Goal: Task Accomplishment & Management: Manage account settings

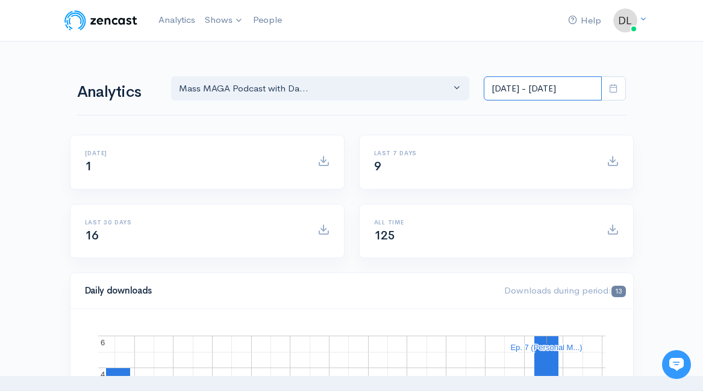
click at [585, 84] on input "[DATE] - [DATE]" at bounding box center [543, 88] width 118 height 25
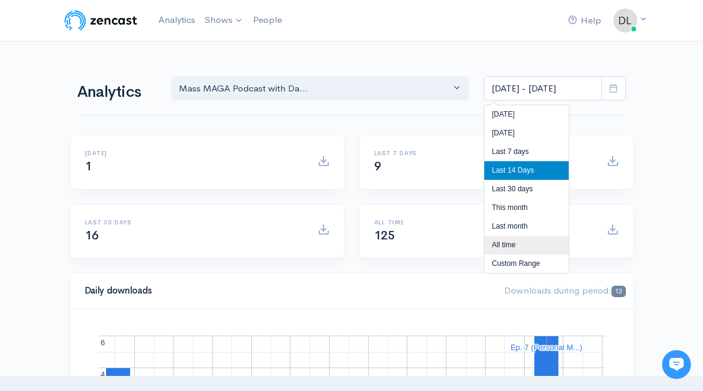
click at [508, 238] on li "All time" at bounding box center [526, 245] width 84 height 19
type input "Feb 19, 2025 - Sep 17, 2025"
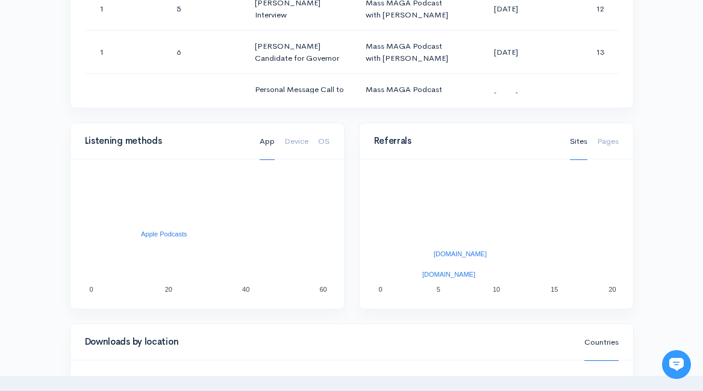
scroll to position [937, 0]
